Goal: Find specific page/section: Find specific page/section

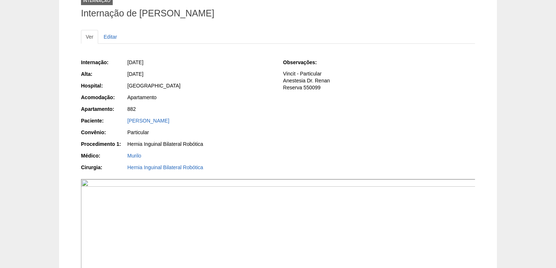
scroll to position [25, 0]
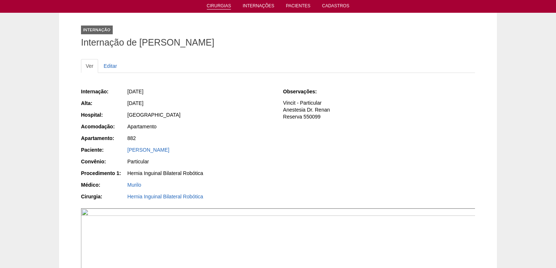
click at [214, 7] on link "Cirurgias" at bounding box center [219, 6] width 24 height 6
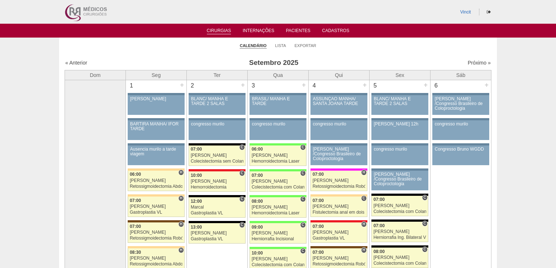
click at [217, 31] on link "Cirurgias" at bounding box center [219, 31] width 24 height 6
click at [476, 63] on link "Próximo »" at bounding box center [479, 63] width 23 height 6
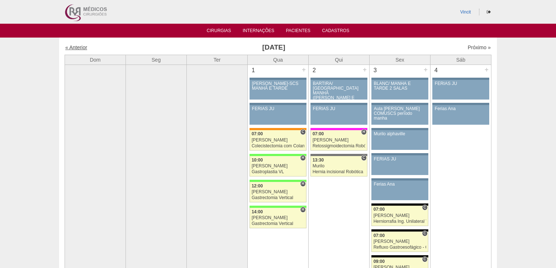
click at [74, 46] on link "« Anterior" at bounding box center [76, 48] width 22 height 6
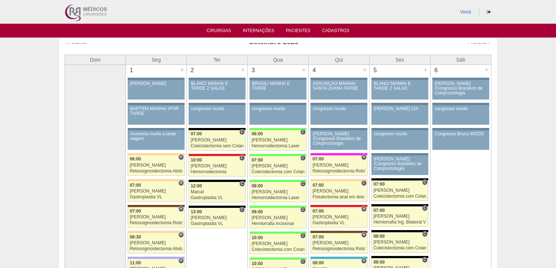
click at [470, 45] on link "Próximo »" at bounding box center [479, 42] width 23 height 6
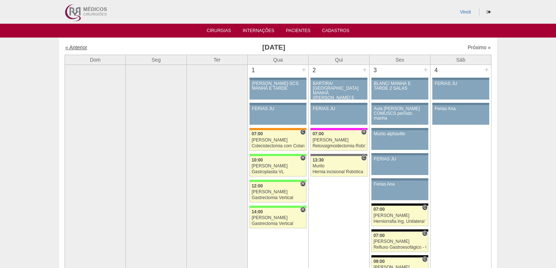
click at [80, 49] on link "« Anterior" at bounding box center [76, 48] width 22 height 6
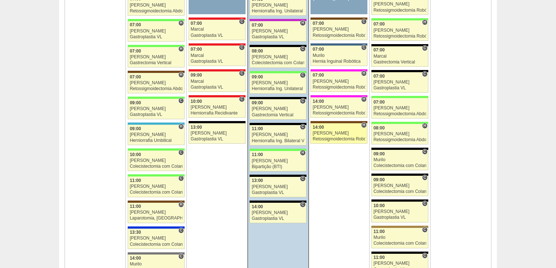
scroll to position [700, 0]
